Goal: Information Seeking & Learning: Find specific fact

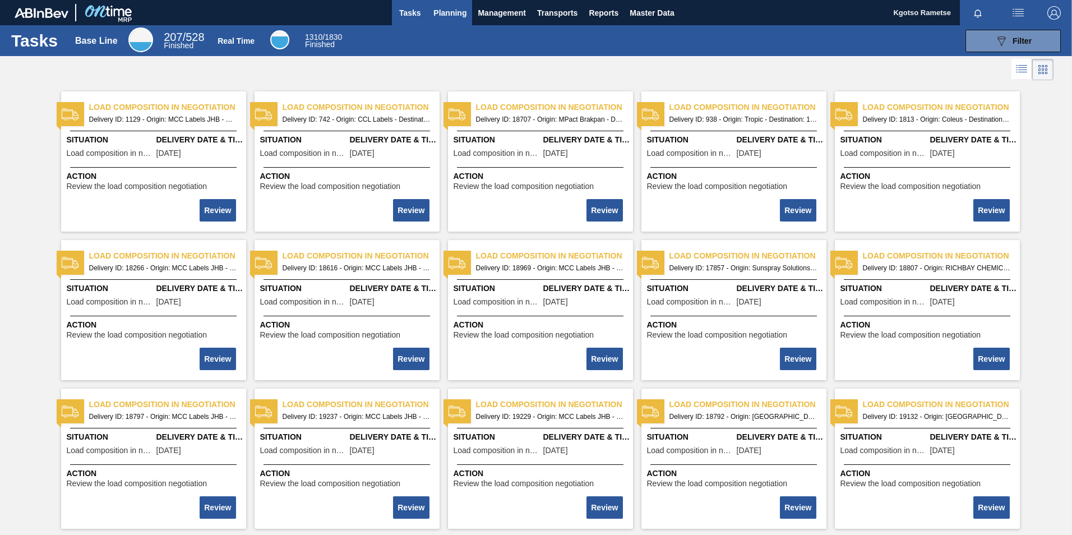
click at [454, 19] on span "Planning" at bounding box center [450, 12] width 33 height 13
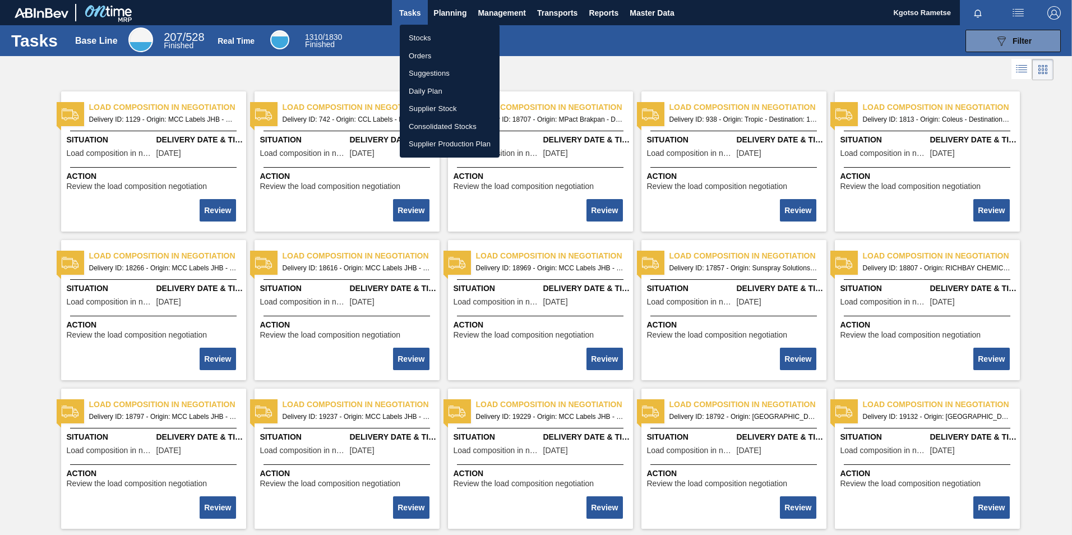
click at [433, 39] on li "Stocks" at bounding box center [450, 38] width 100 height 18
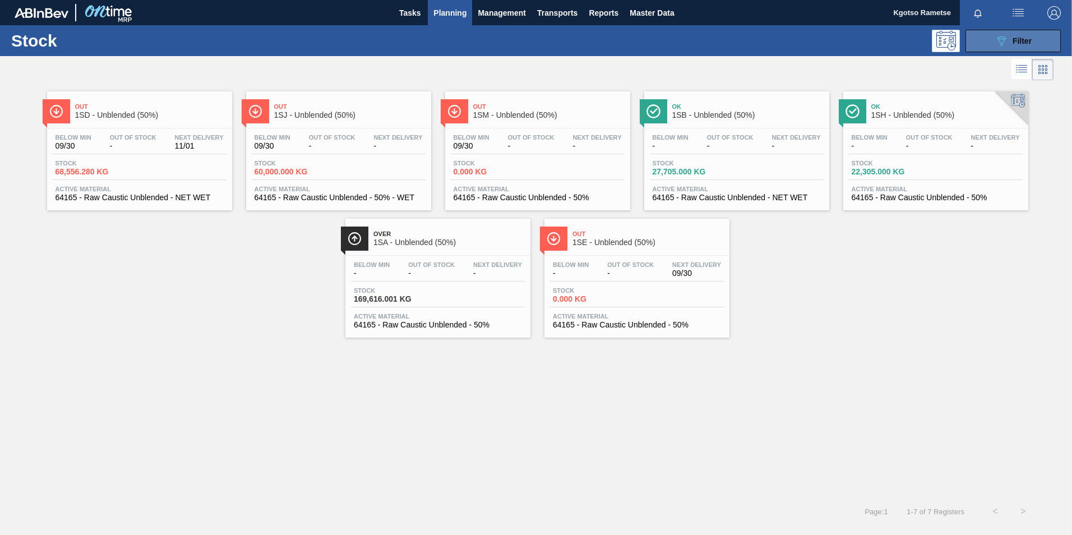
click at [993, 44] on button "089F7B8B-B2A5-4AFE-B5C0-19BA573D28AC Filter" at bounding box center [1013, 41] width 95 height 22
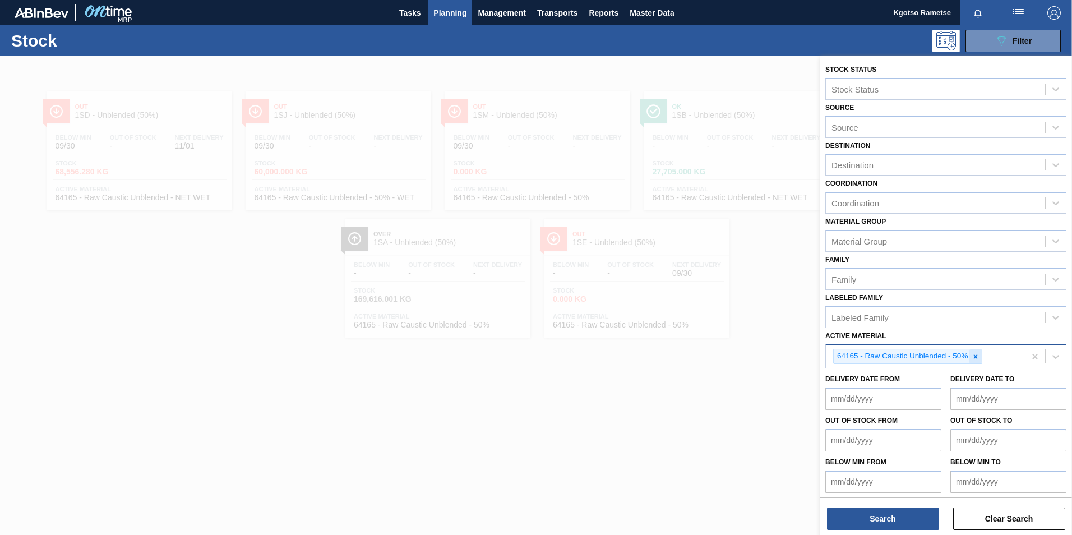
click at [979, 362] on div at bounding box center [976, 356] width 12 height 14
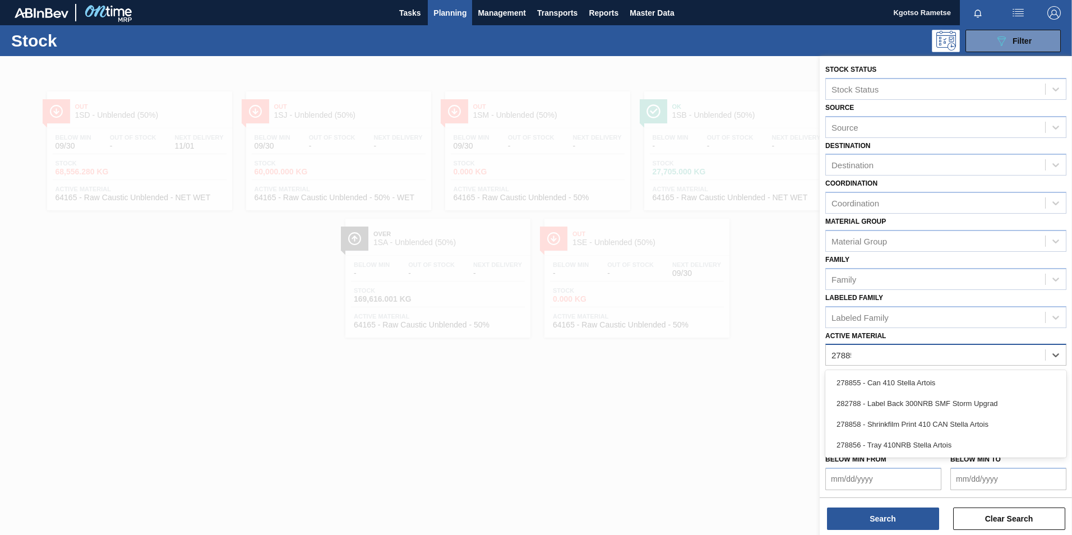
type Material "278856"
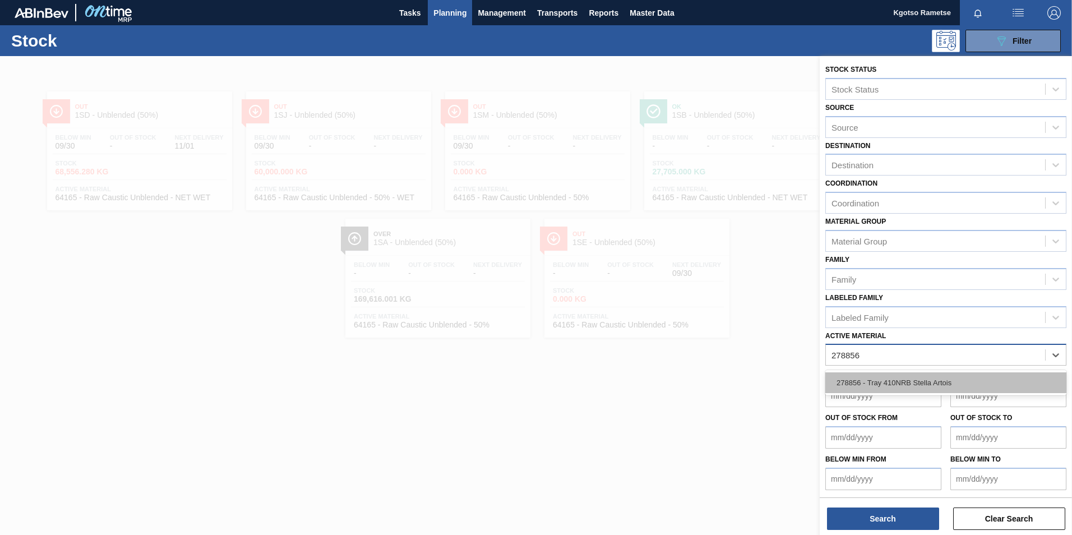
click at [903, 386] on div "278856 - Tray 410NRB Stella Artois" at bounding box center [946, 382] width 241 height 21
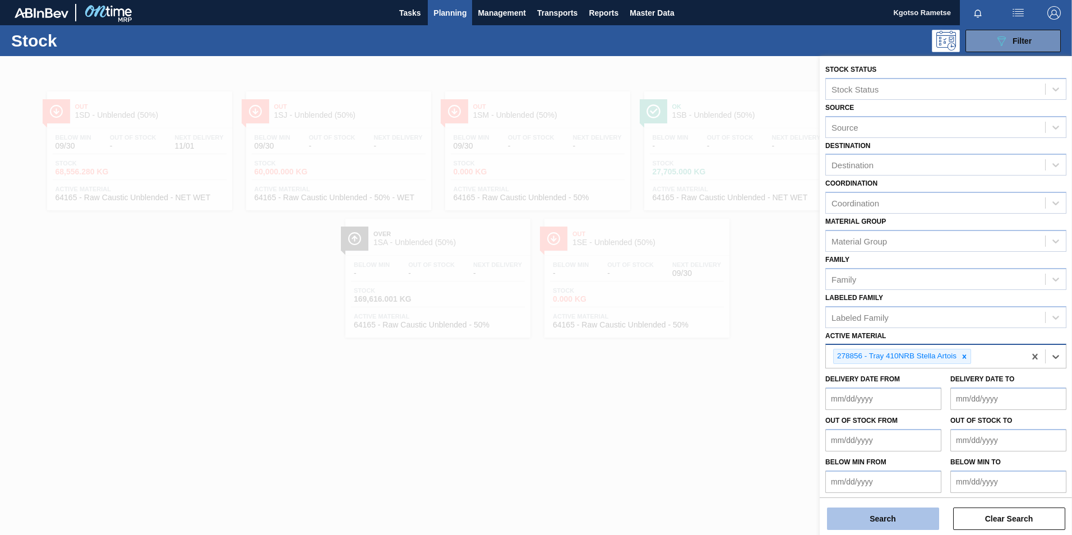
click at [858, 515] on button "Search" at bounding box center [883, 519] width 112 height 22
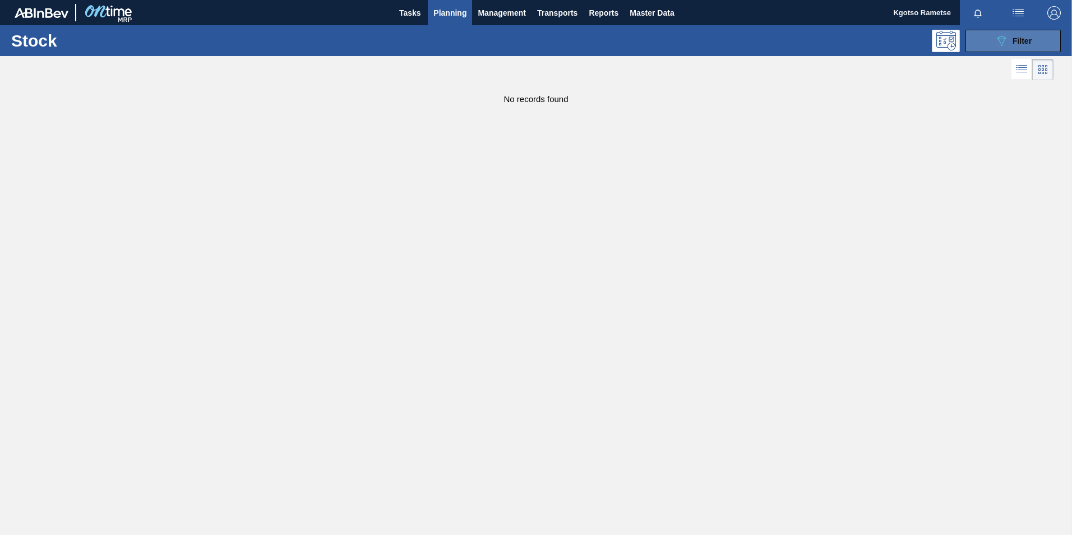
click at [1003, 47] on icon "089F7B8B-B2A5-4AFE-B5C0-19BA573D28AC" at bounding box center [1001, 40] width 13 height 13
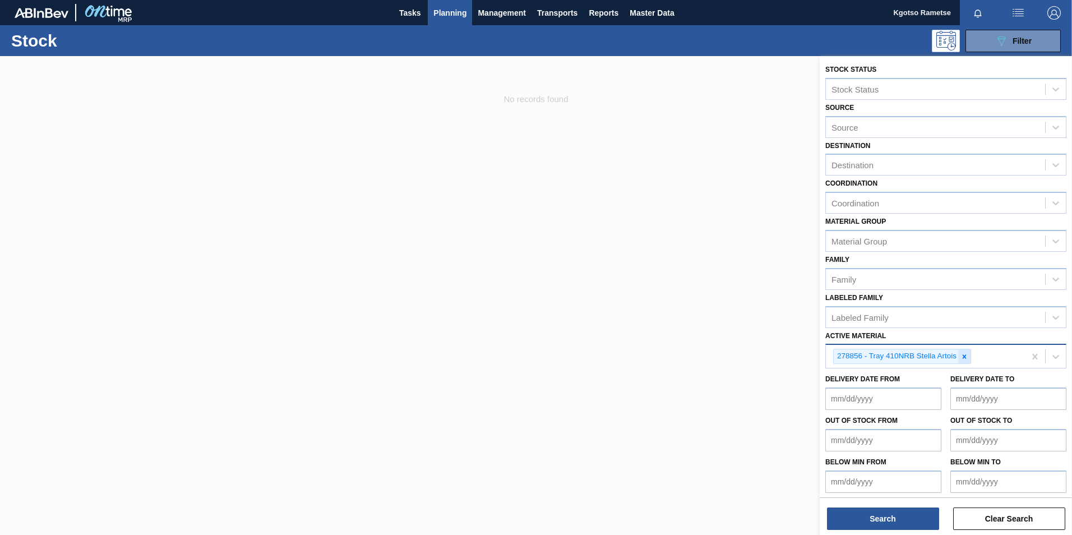
click at [965, 357] on icon at bounding box center [965, 356] width 4 height 4
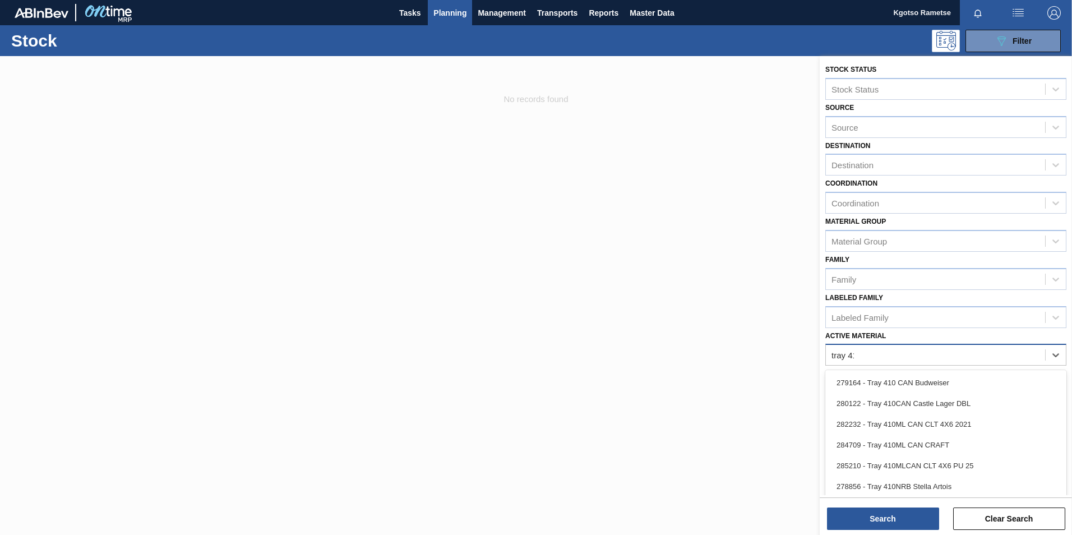
type Material "tray 410"
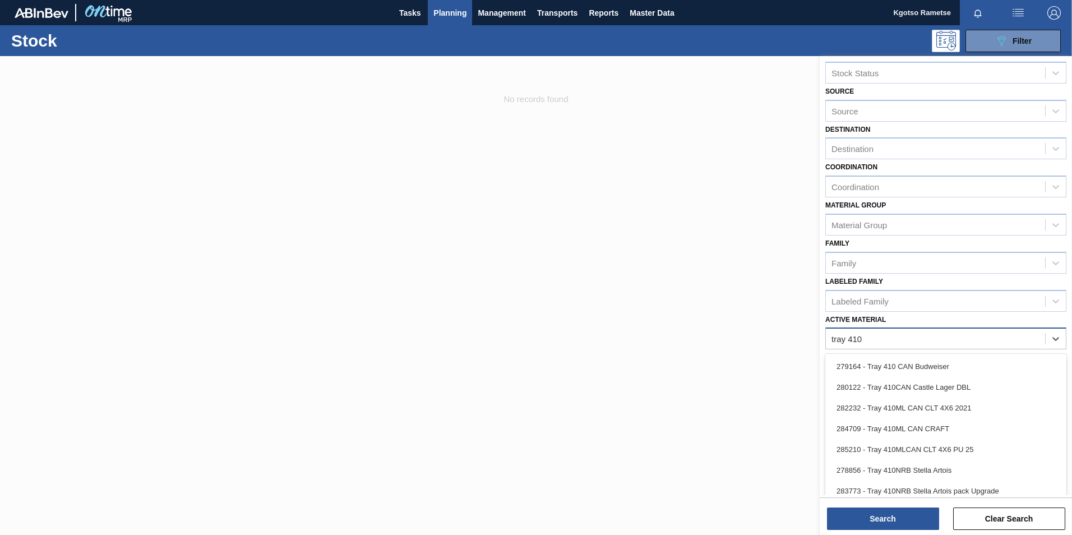
scroll to position [25, 0]
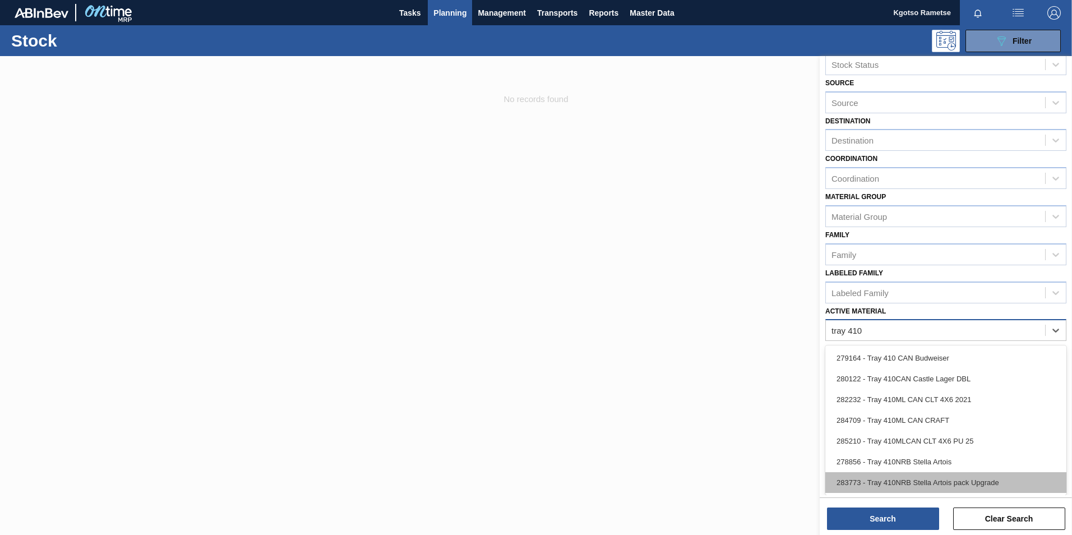
click at [931, 487] on div "283773 - Tray 410NRB Stella Artois pack Upgrade" at bounding box center [946, 482] width 241 height 21
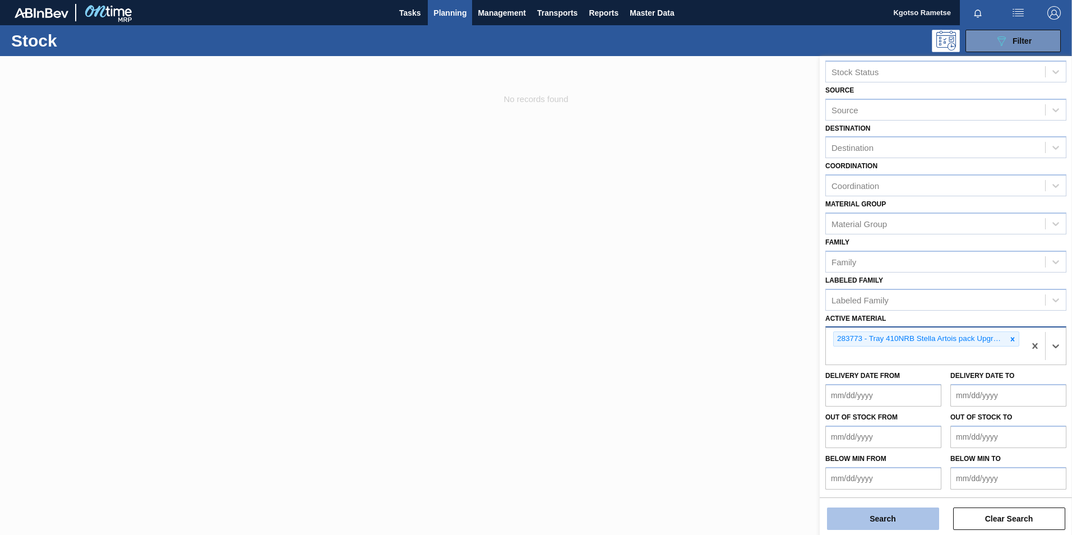
click at [900, 520] on button "Search" at bounding box center [883, 519] width 112 height 22
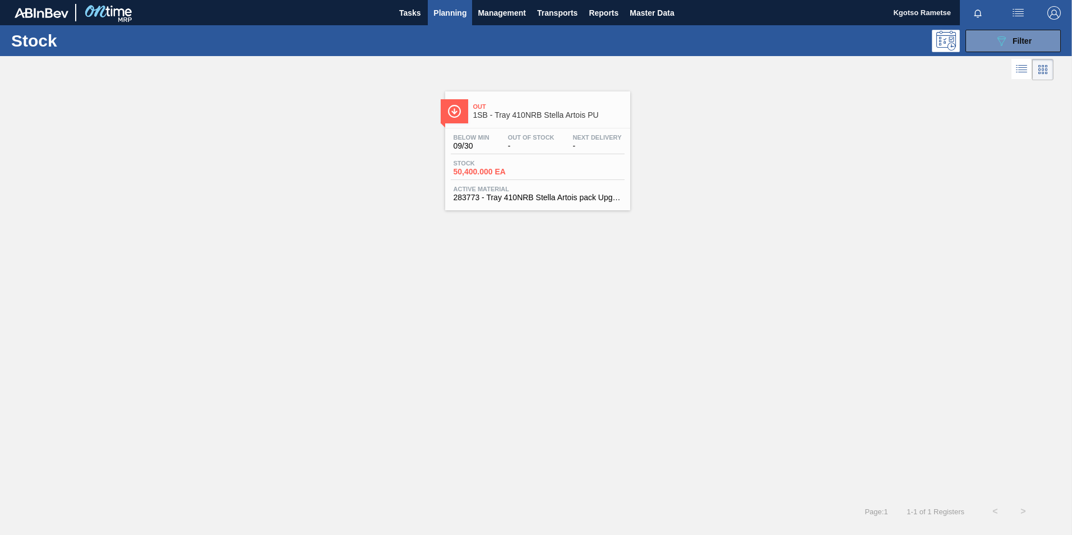
click at [509, 160] on span "Stock" at bounding box center [493, 163] width 79 height 7
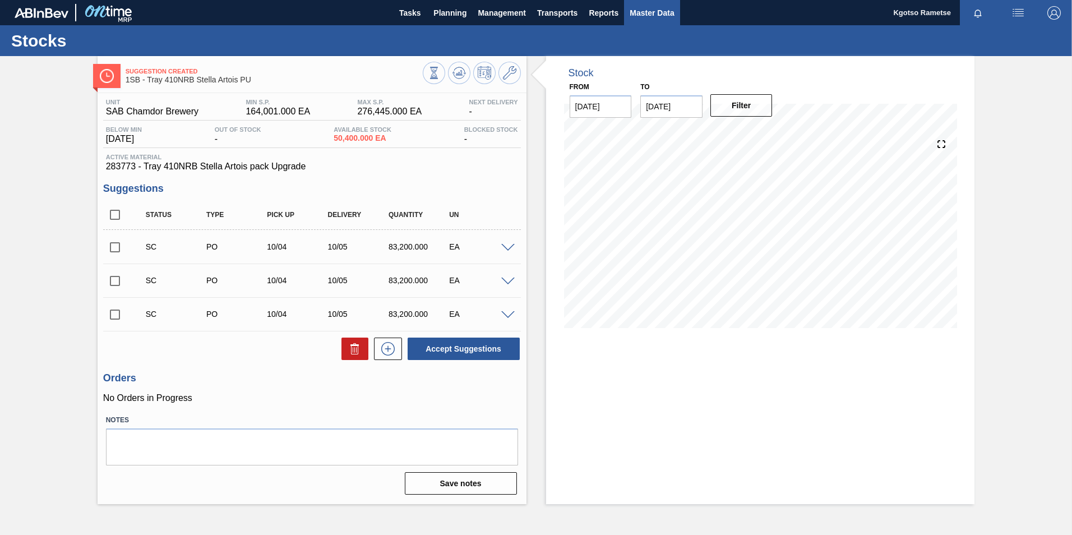
click at [650, 16] on span "Master Data" at bounding box center [652, 12] width 44 height 13
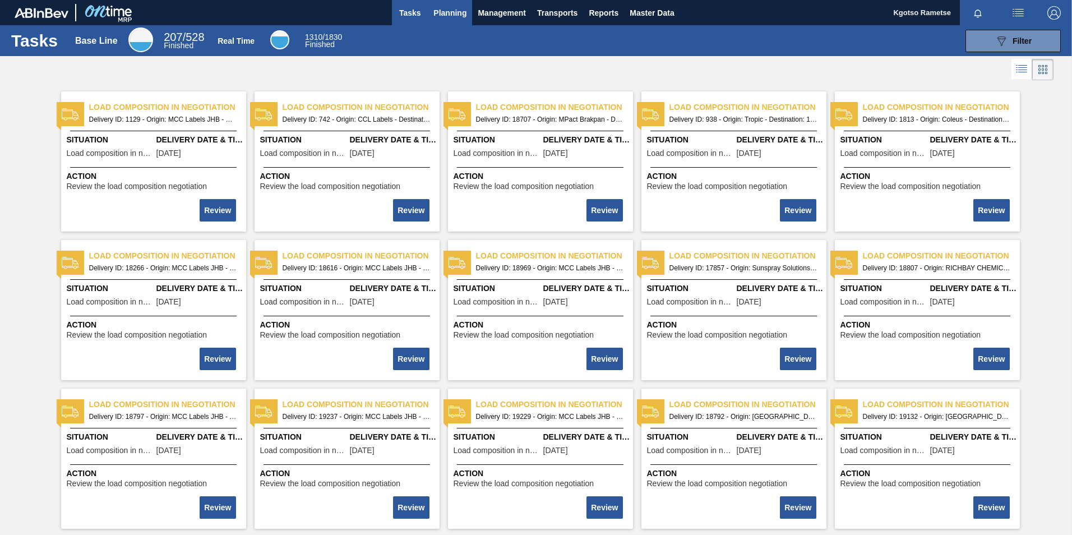
click at [453, 6] on span "Planning" at bounding box center [450, 12] width 33 height 13
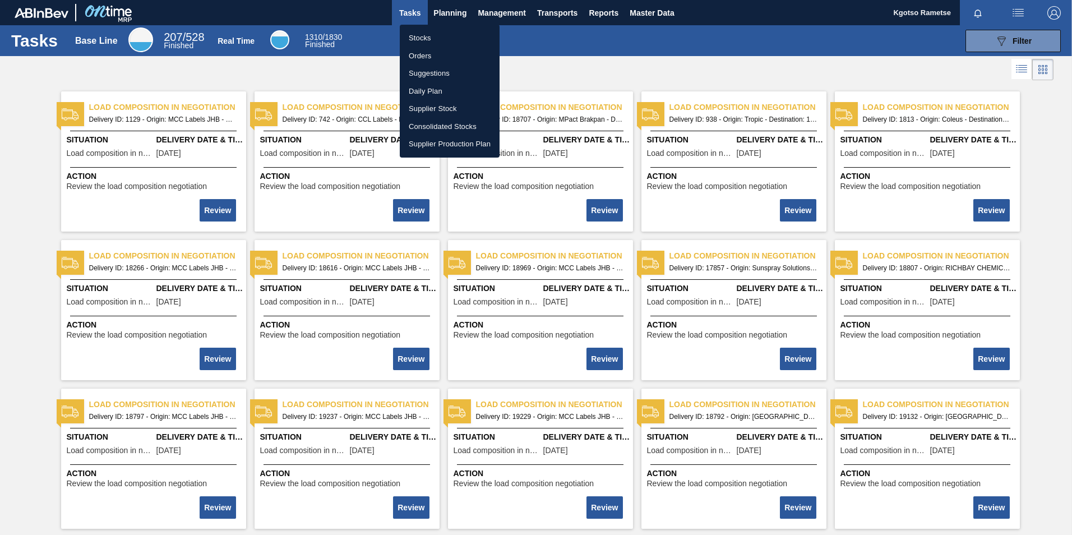
click at [446, 29] on ul "Stocks Orders Suggestions Daily Plan Supplier Stock Consolidated Stocks Supplie…" at bounding box center [450, 91] width 100 height 133
click at [468, 35] on li "Stocks" at bounding box center [450, 38] width 100 height 18
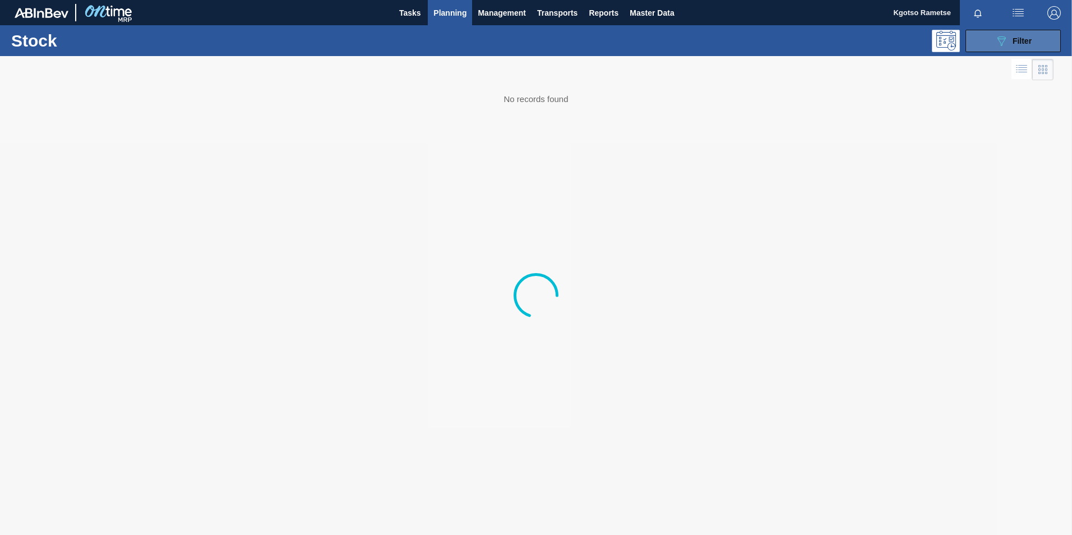
click at [998, 44] on icon "089F7B8B-B2A5-4AFE-B5C0-19BA573D28AC" at bounding box center [1001, 40] width 13 height 13
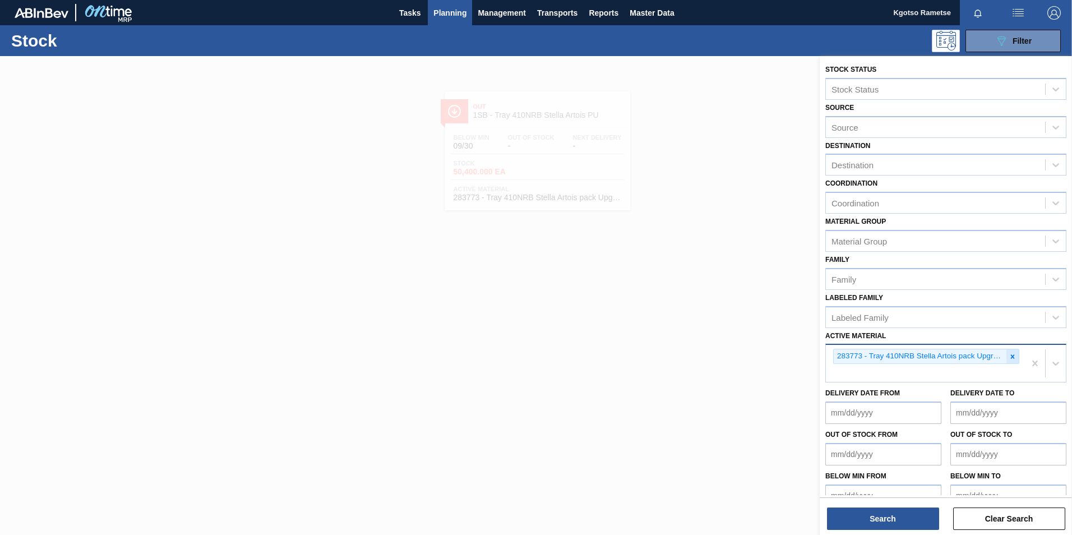
click at [1015, 357] on icon at bounding box center [1013, 357] width 8 height 8
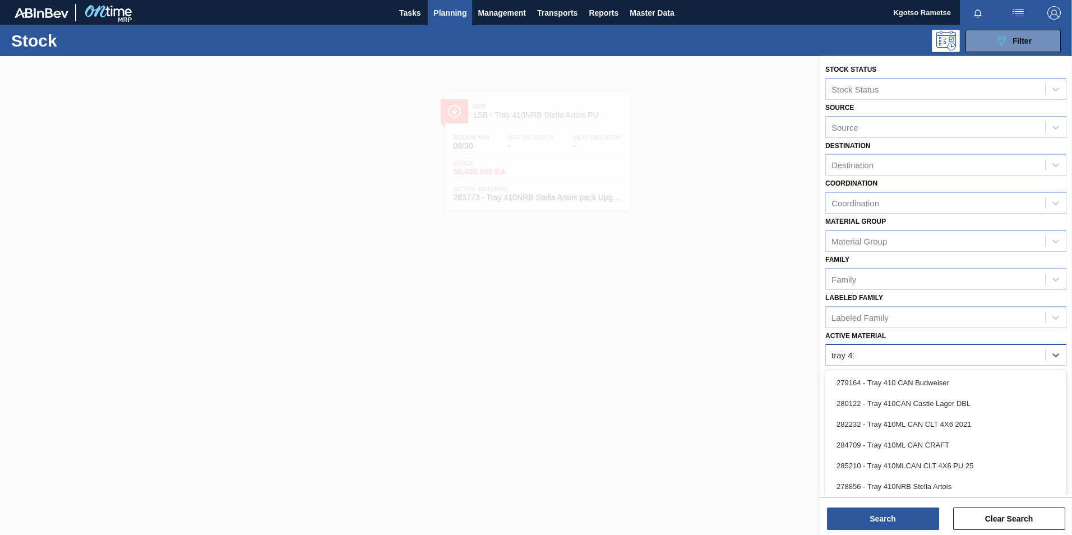
type Material "tray 410"
click at [900, 492] on div "278856 - Tray 410NRB Stella Artois" at bounding box center [946, 486] width 241 height 21
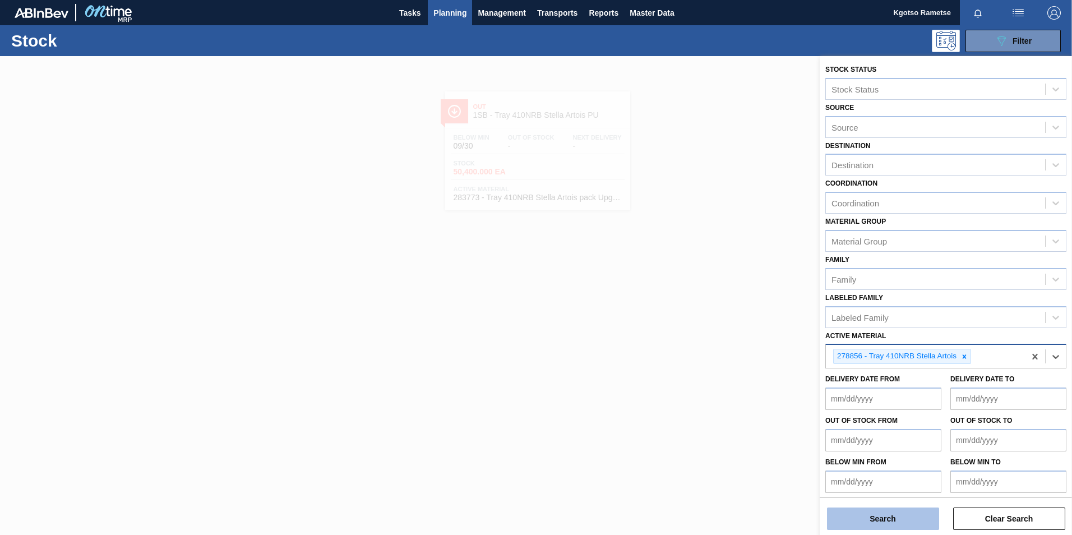
click at [840, 521] on button "Search" at bounding box center [883, 519] width 112 height 22
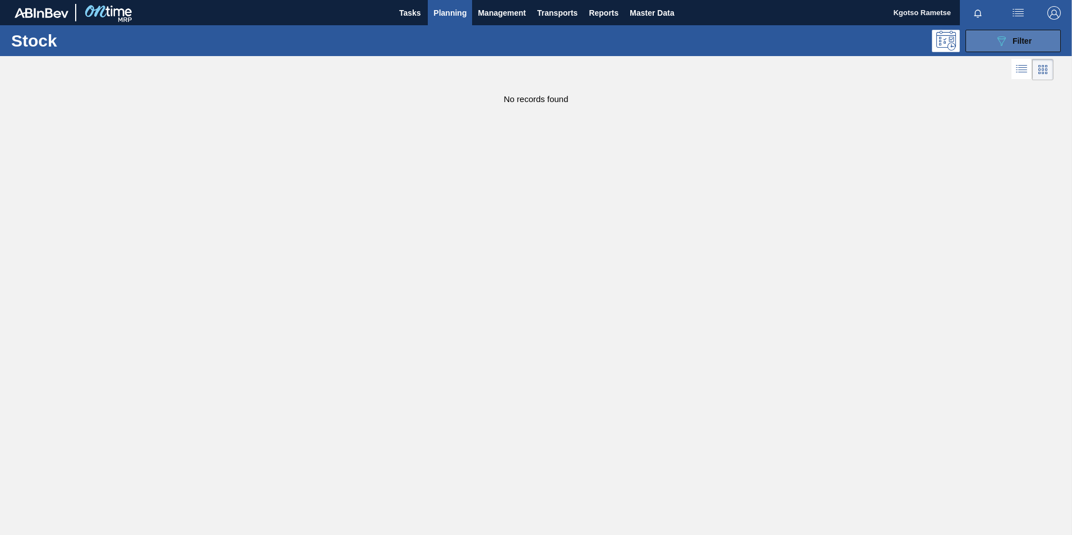
click at [1031, 44] on span "Filter" at bounding box center [1022, 40] width 19 height 9
